Goal: Book appointment/travel/reservation

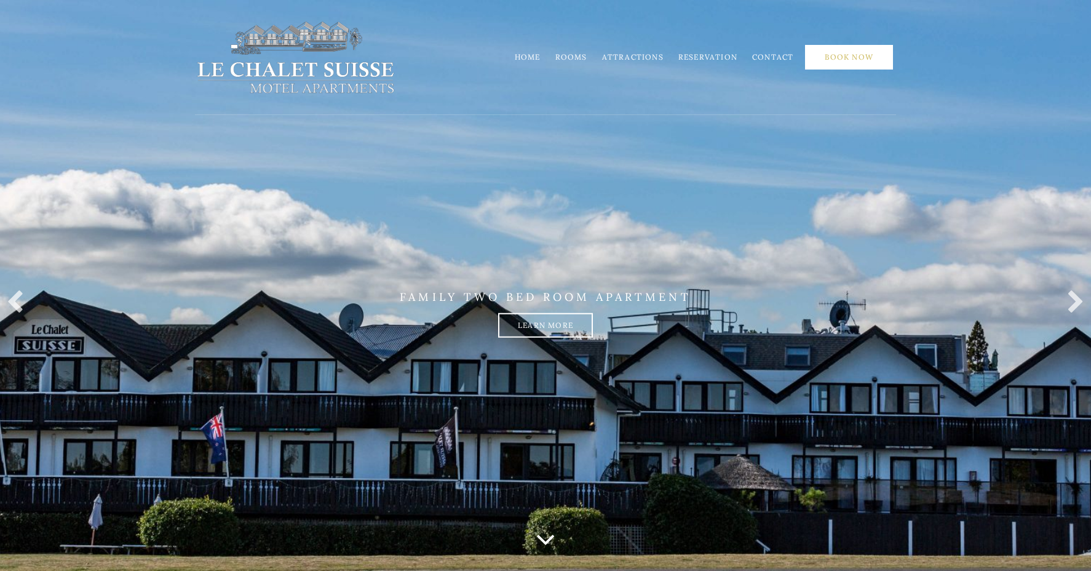
click at [846, 56] on link "Book Now" at bounding box center [849, 57] width 88 height 25
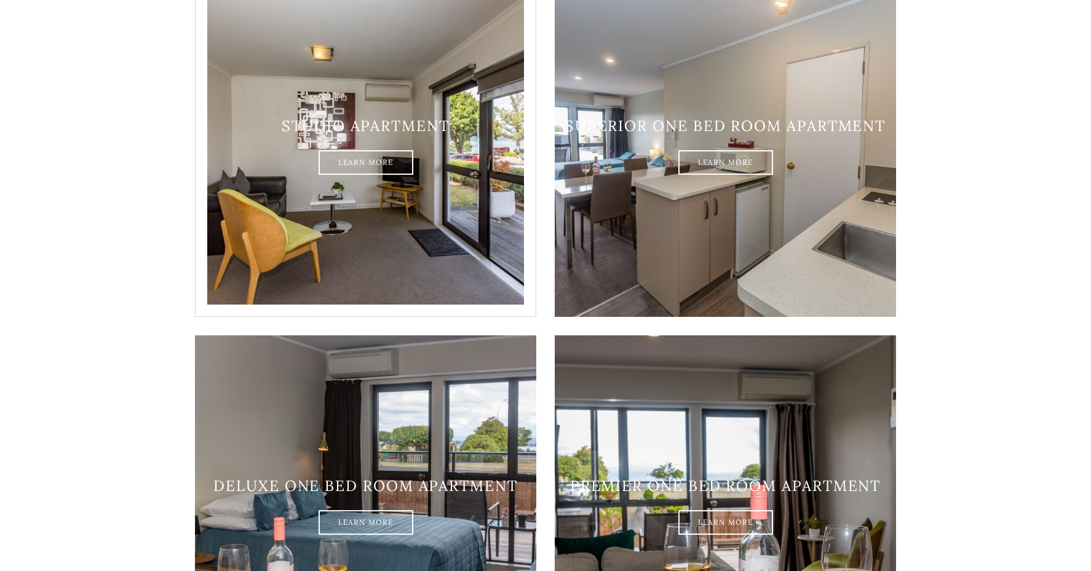
scroll to position [853, 0]
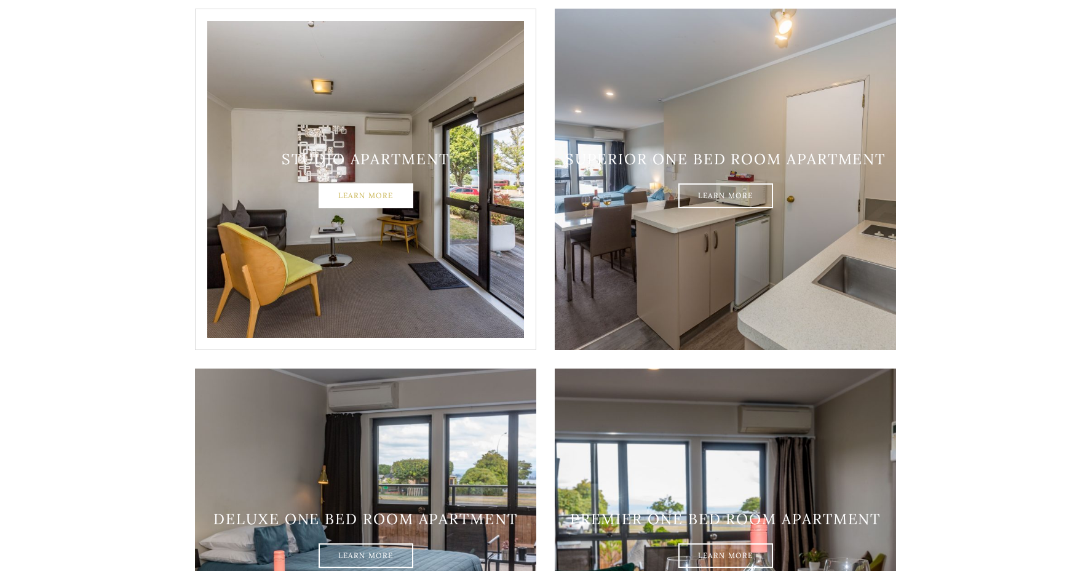
click at [362, 184] on link "Learn More" at bounding box center [366, 196] width 95 height 25
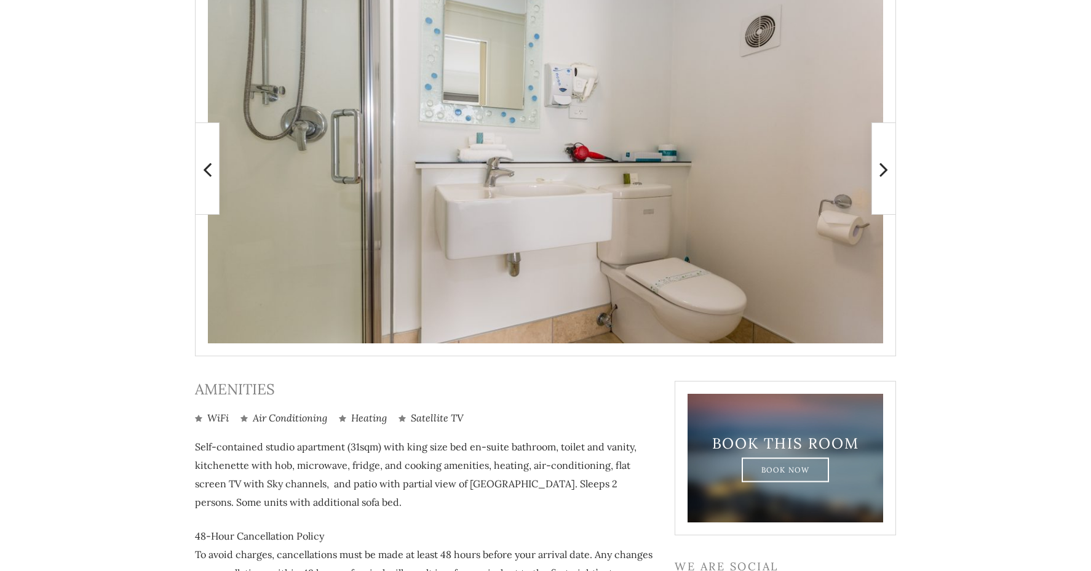
scroll to position [250, 0]
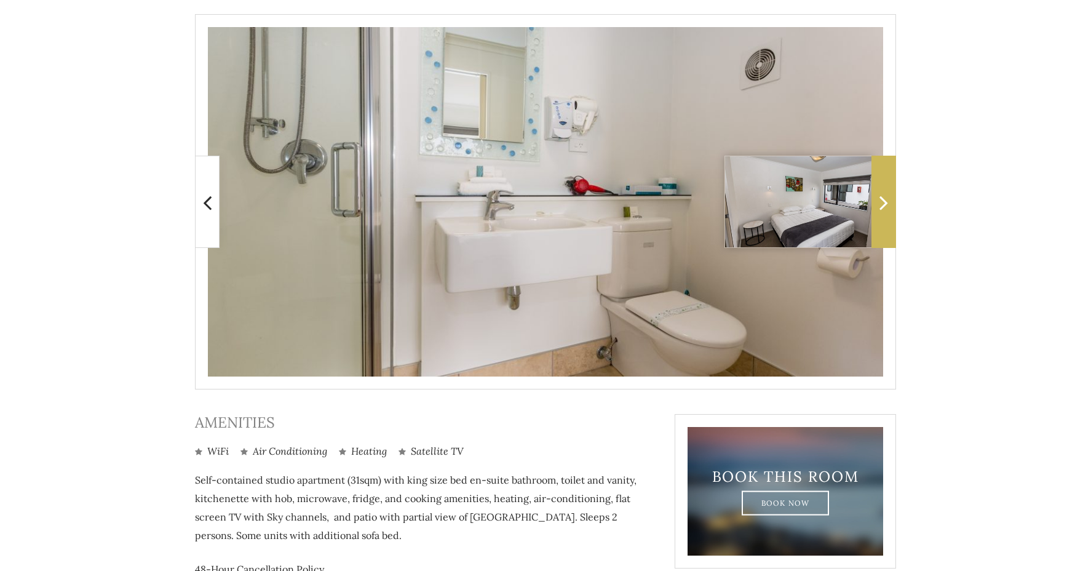
click at [884, 203] on icon at bounding box center [884, 202] width 9 height 25
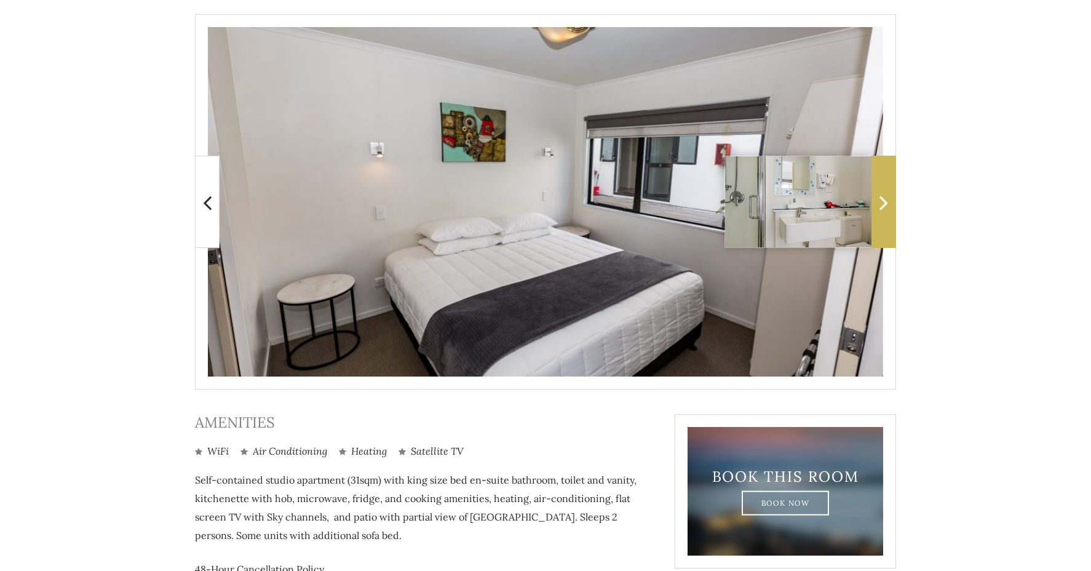
click at [884, 203] on icon at bounding box center [884, 202] width 9 height 25
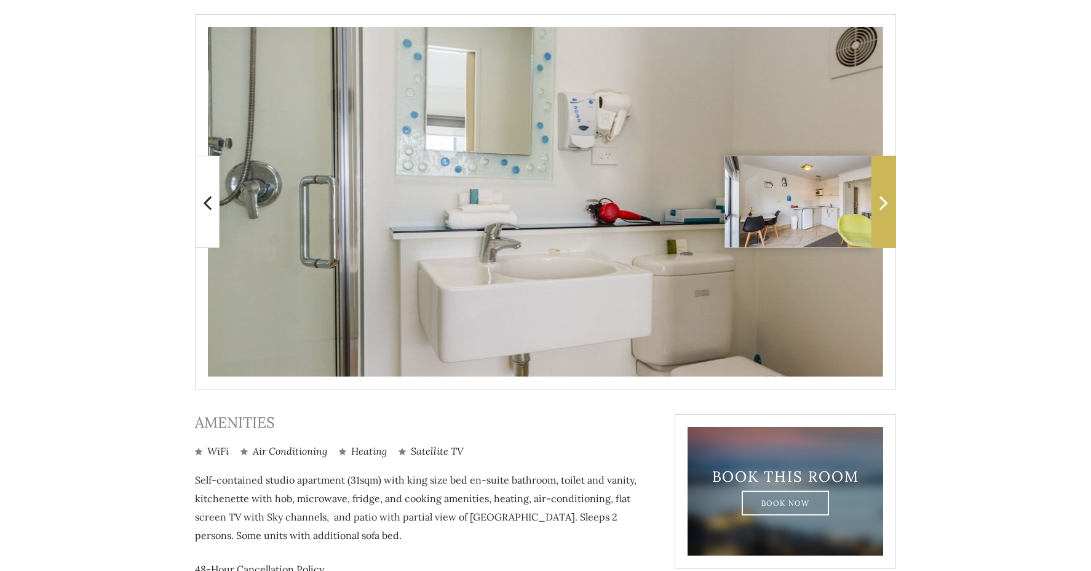
click at [884, 203] on icon at bounding box center [884, 202] width 9 height 25
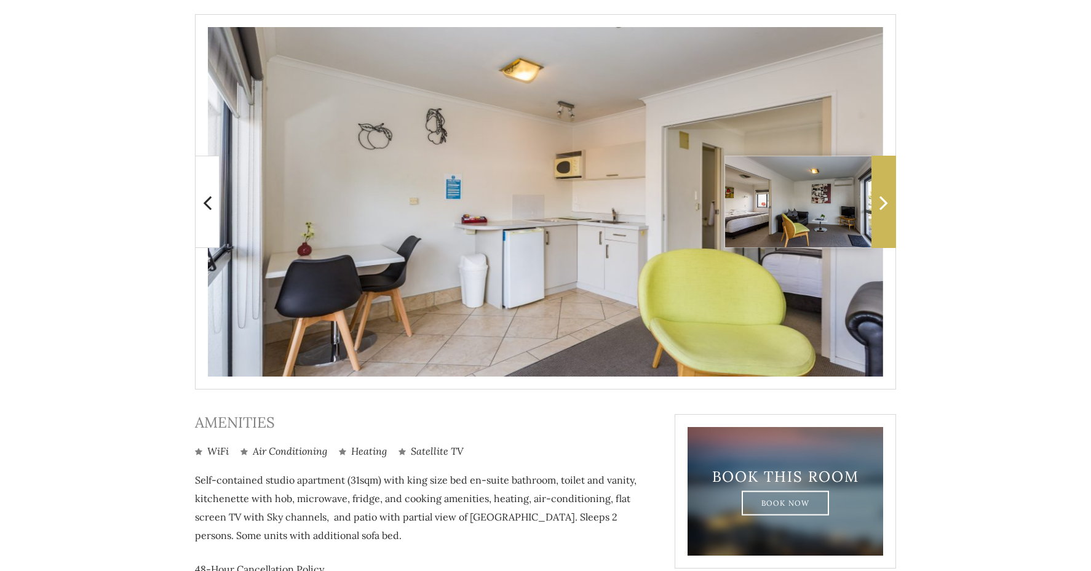
click at [884, 203] on icon at bounding box center [884, 202] width 9 height 25
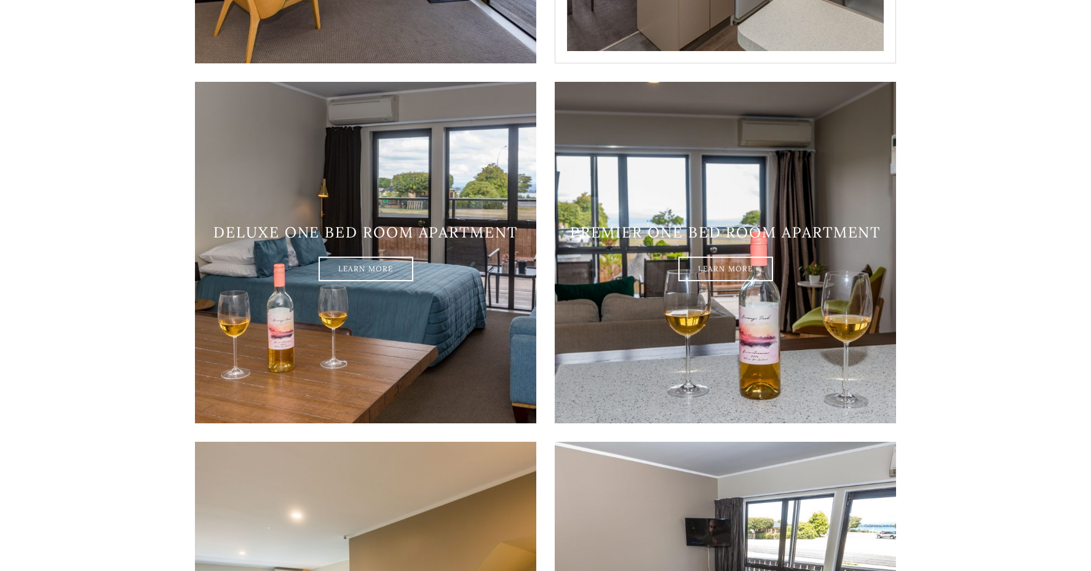
scroll to position [953, 0]
